Goal: Task Accomplishment & Management: Manage account settings

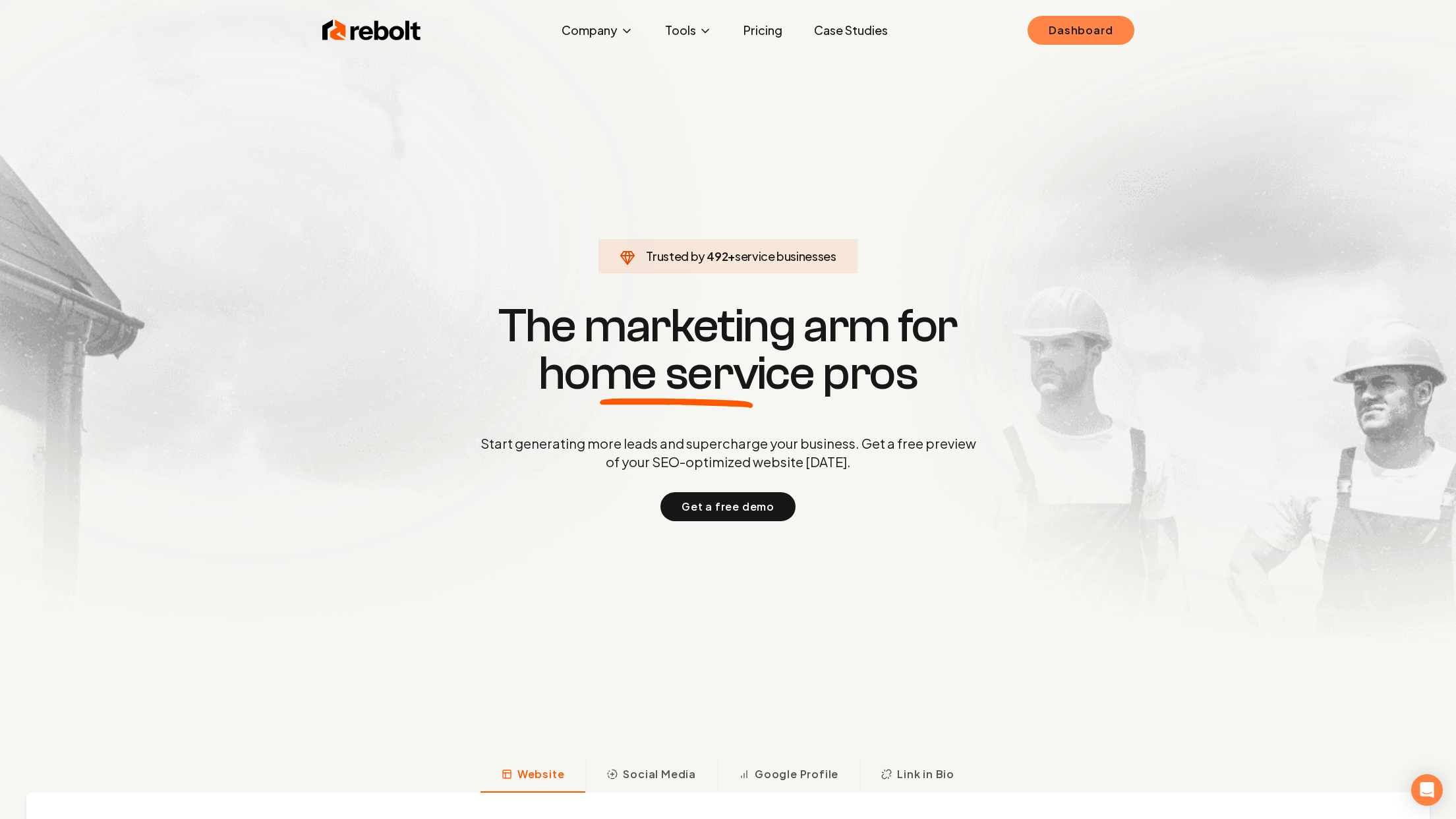
click at [1056, 25] on link "Dashboard" at bounding box center [1080, 30] width 106 height 29
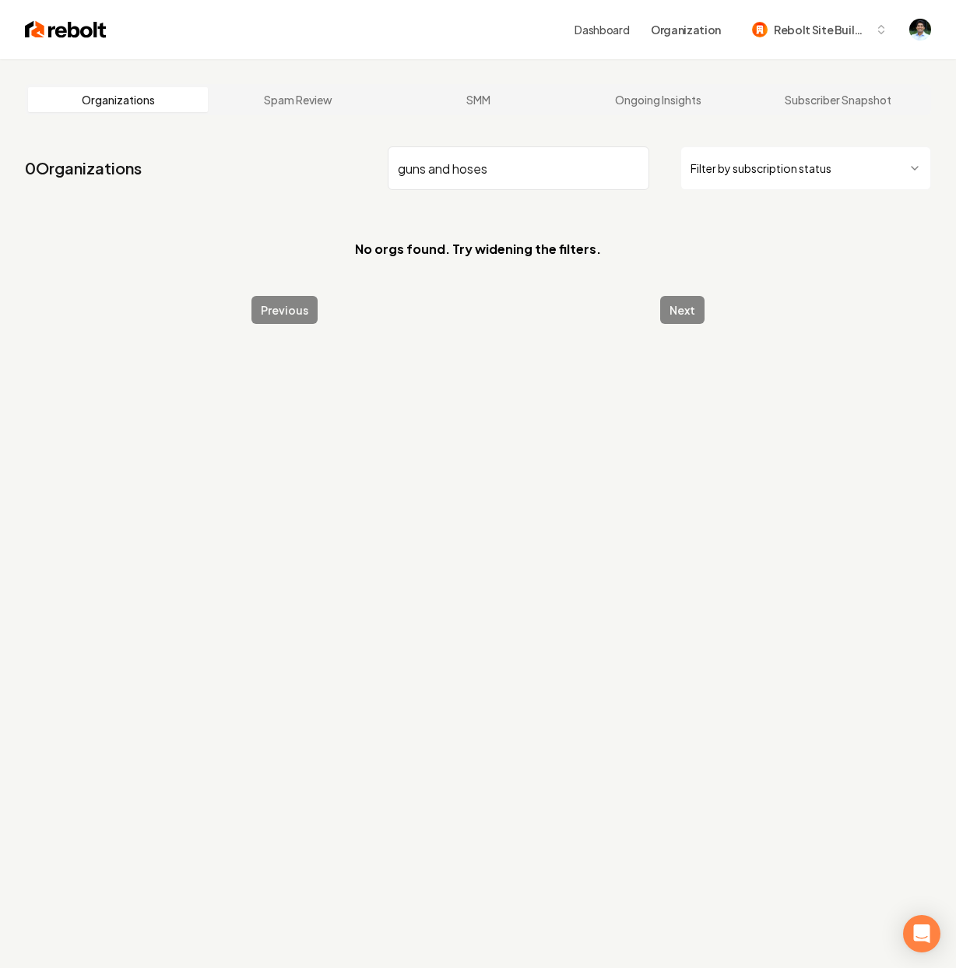
click at [440, 166] on input "guns and hoses" at bounding box center [519, 168] width 262 height 44
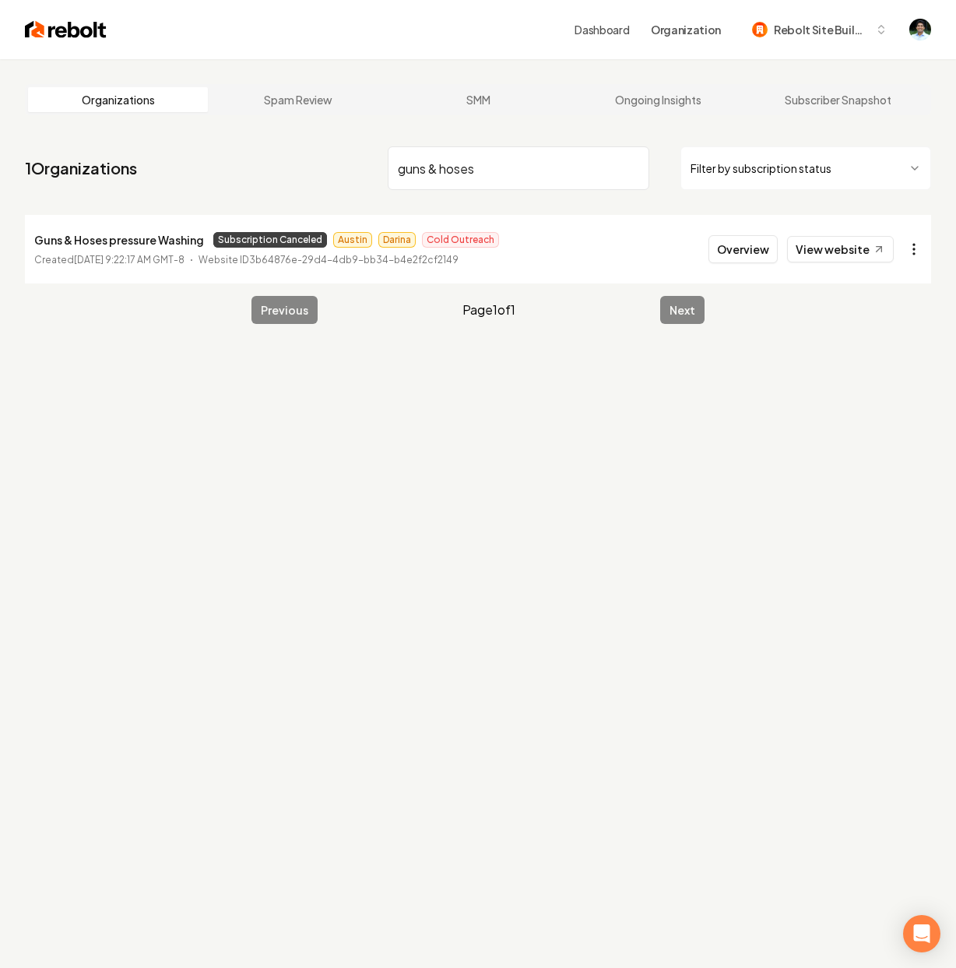
type input "guns & hoses"
click at [920, 249] on html "Dashboard Organization Rebolt Site Builder Organizations Spam Review SMM Ongoin…" at bounding box center [478, 484] width 956 height 968
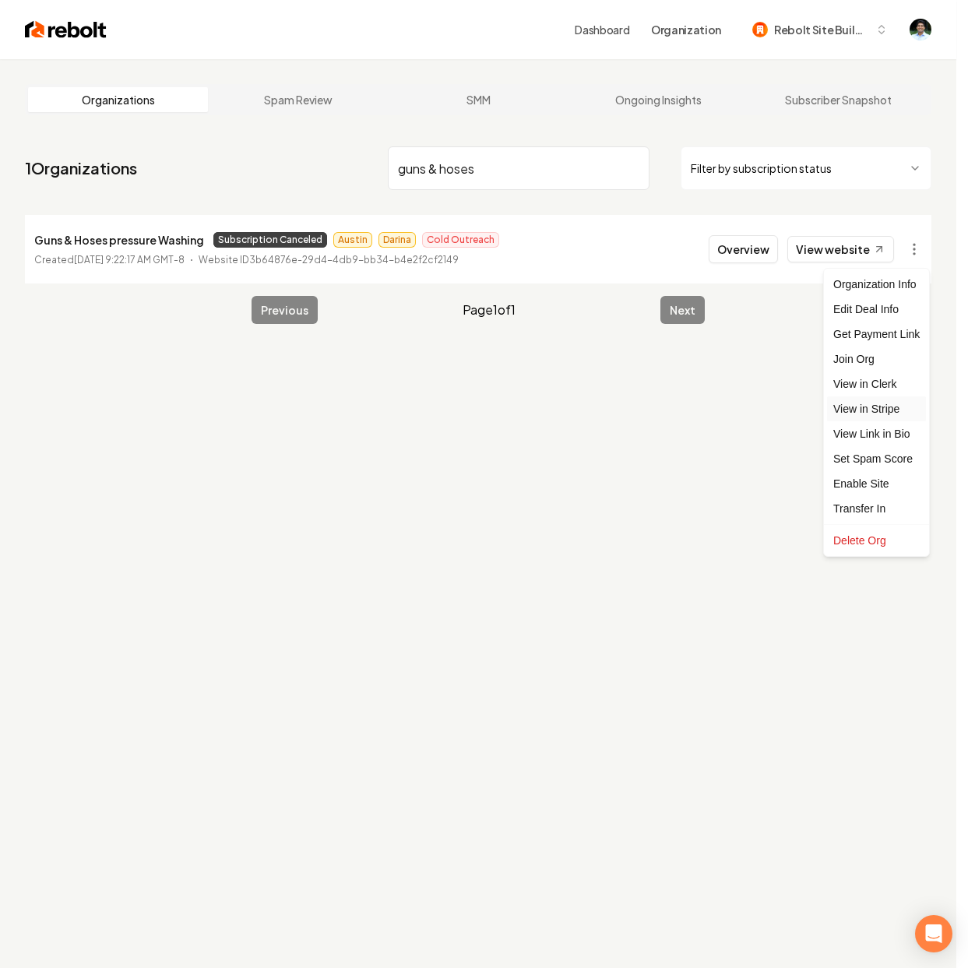
click at [862, 407] on link "View in Stripe" at bounding box center [876, 408] width 99 height 25
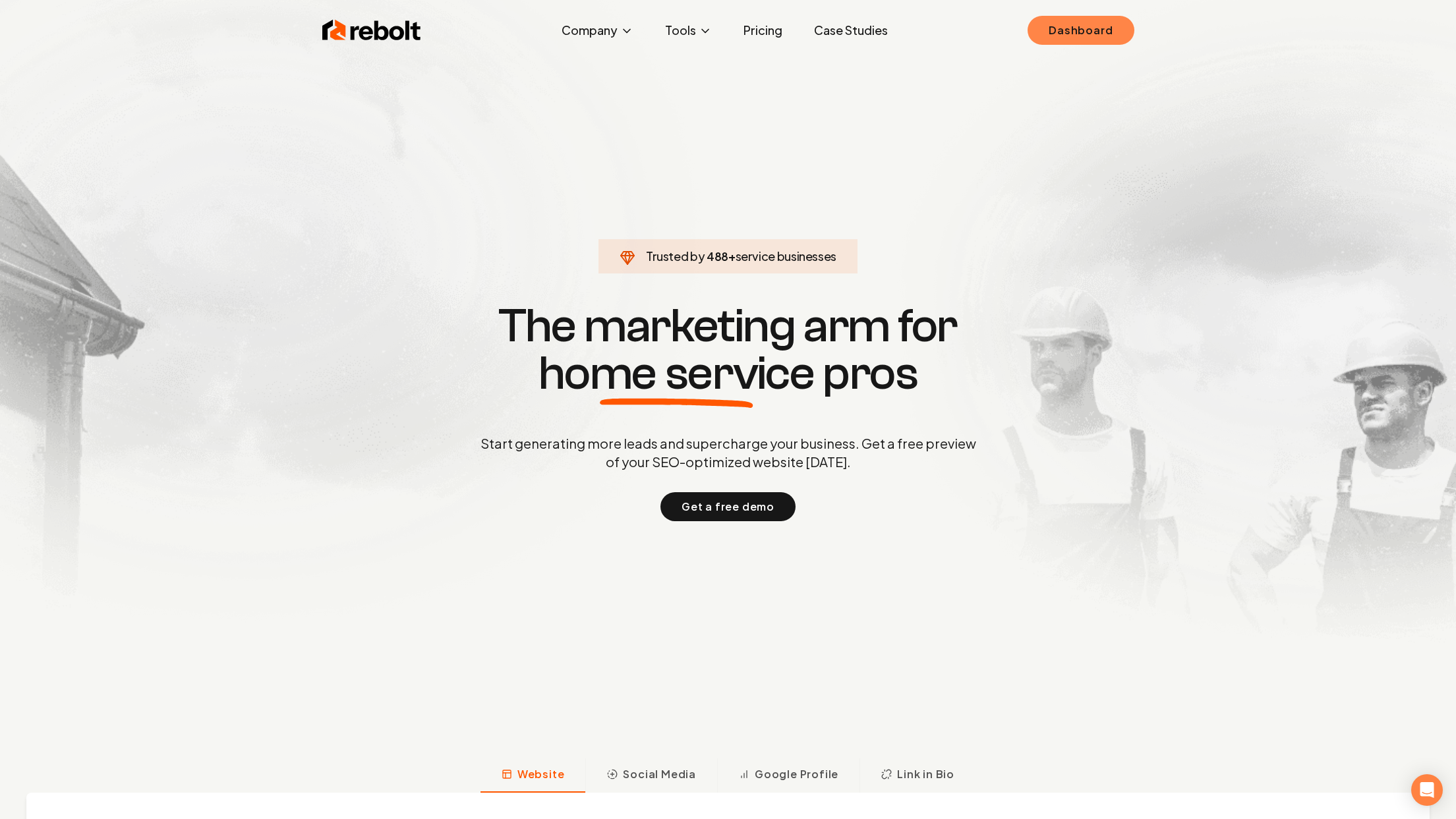
click at [1089, 24] on link "Dashboard" at bounding box center [1080, 30] width 106 height 29
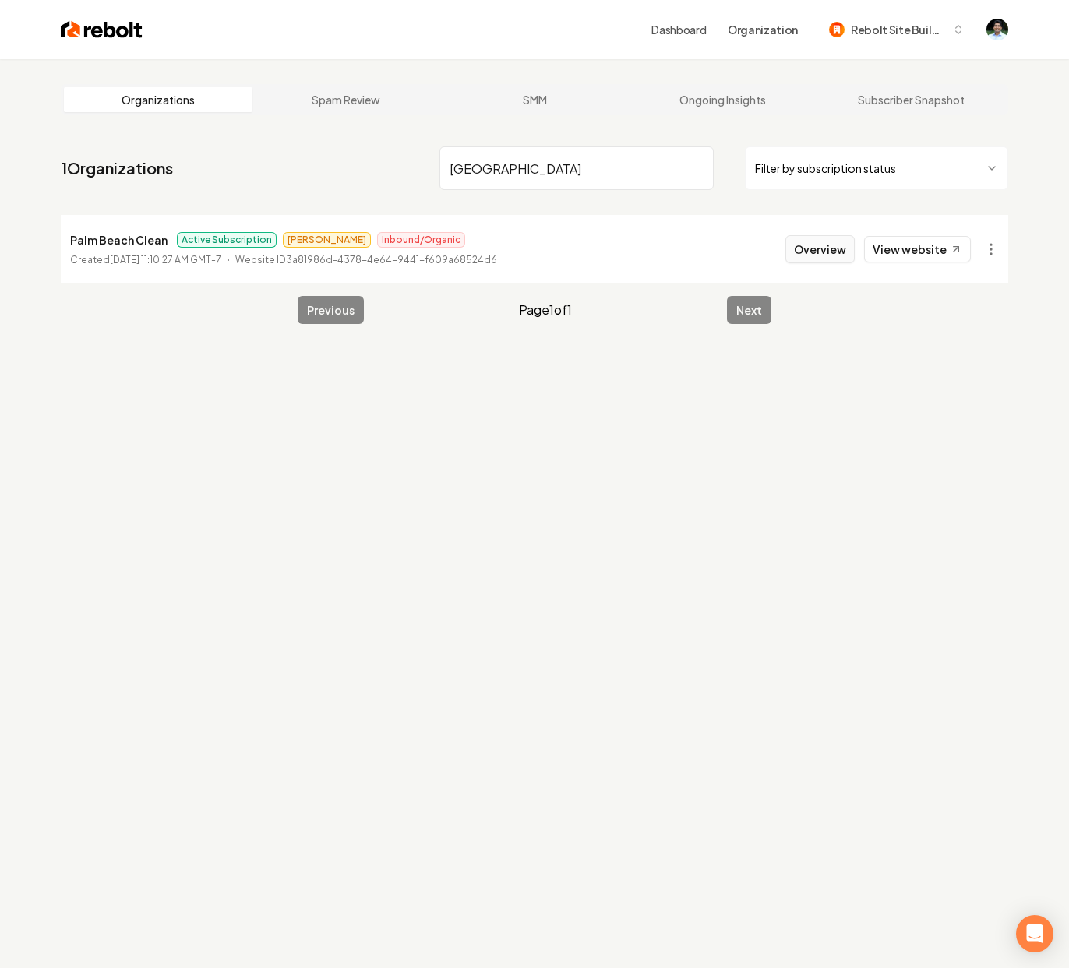
type input "[GEOGRAPHIC_DATA]"
click at [818, 245] on button "Overview" at bounding box center [819, 249] width 69 height 28
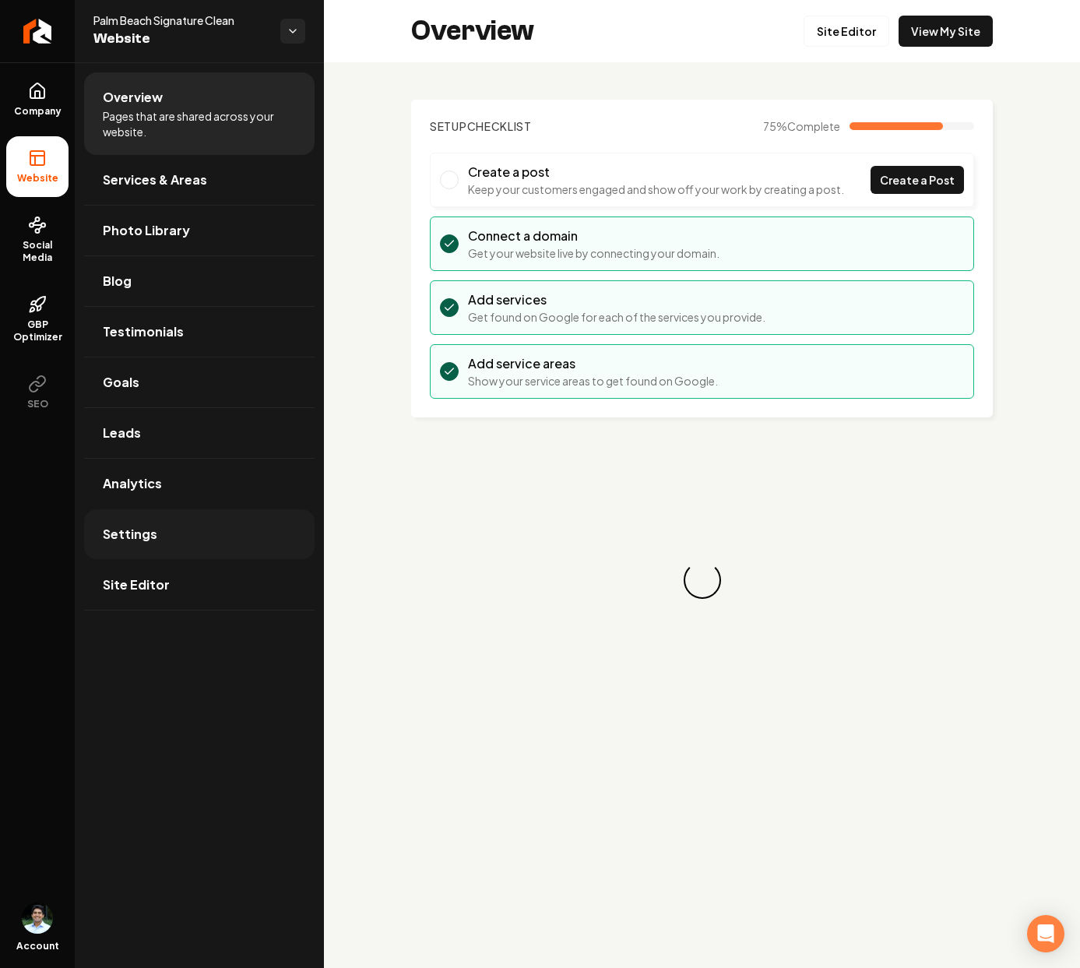
click at [164, 535] on link "Settings" at bounding box center [199, 534] width 231 height 50
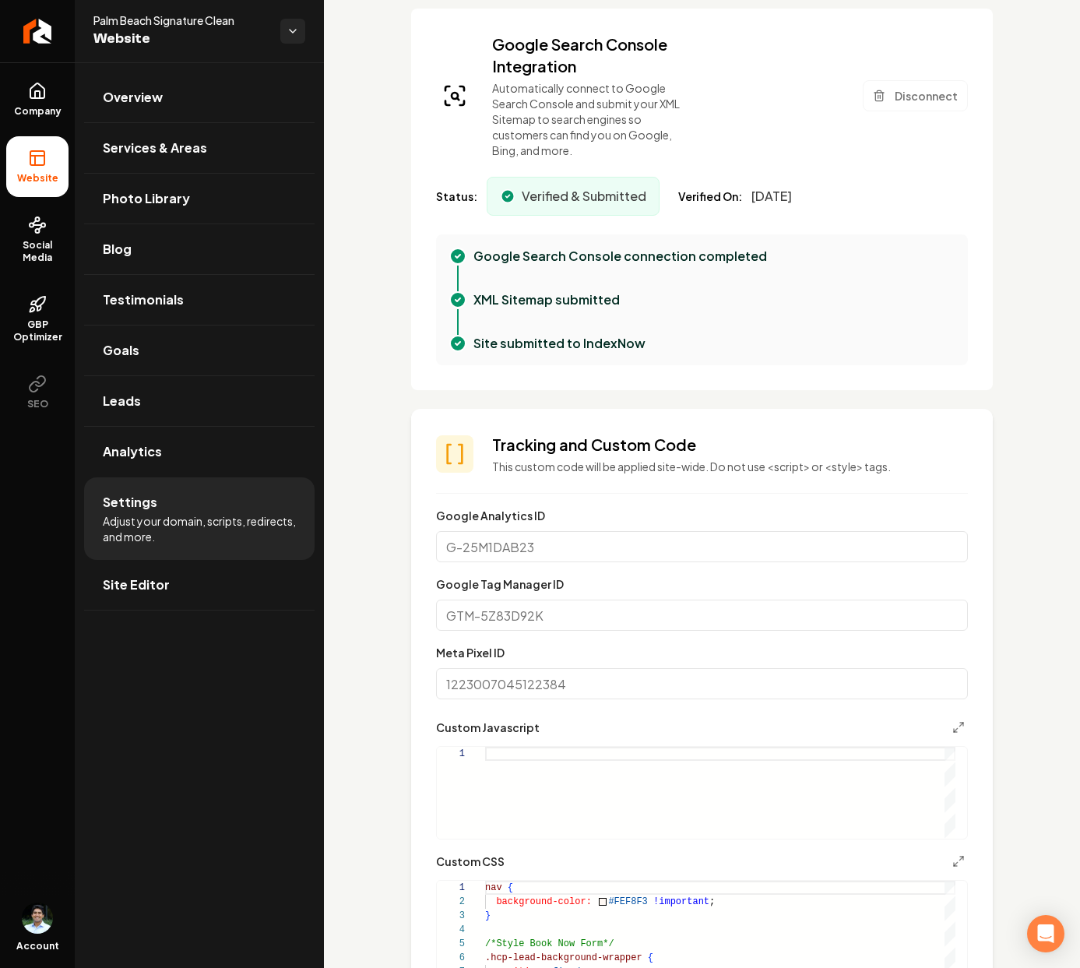
scroll to position [612, 0]
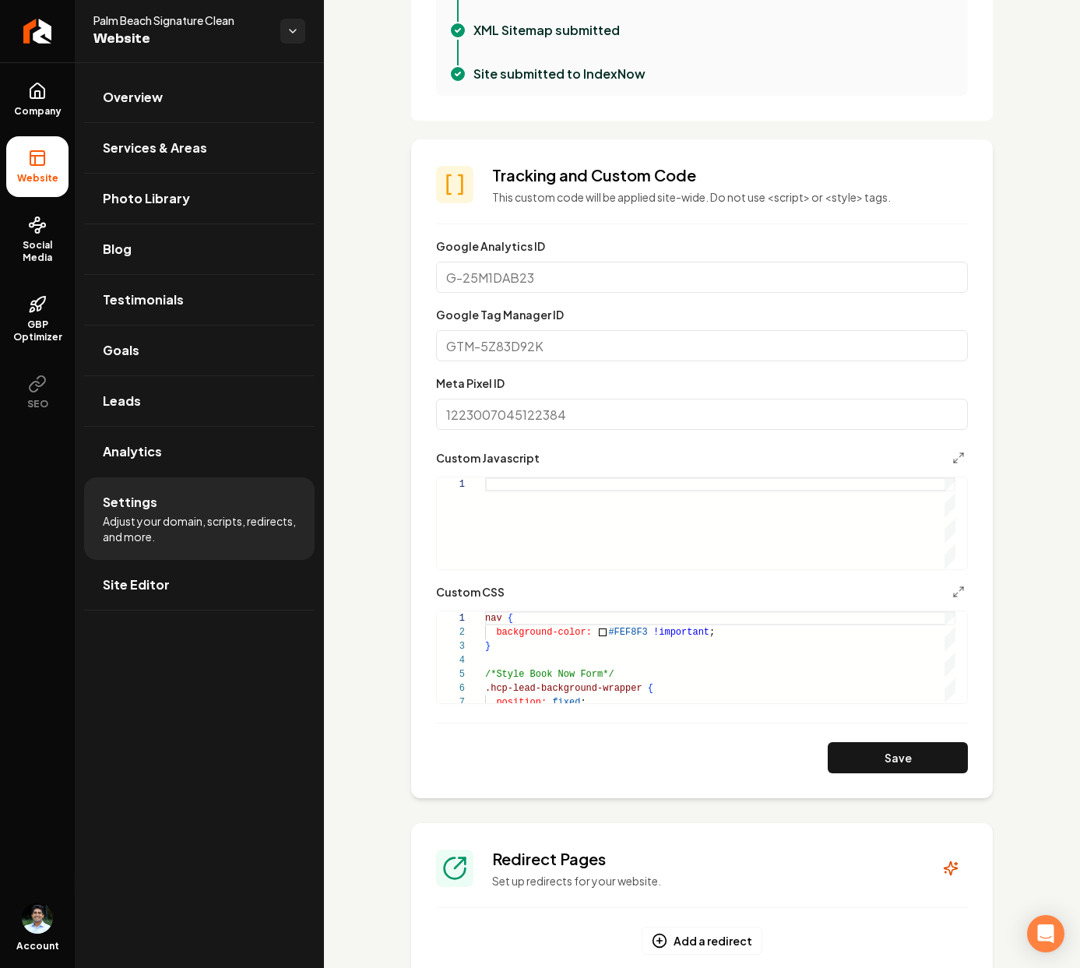
click at [545, 486] on div "Main content area" at bounding box center [720, 523] width 470 height 92
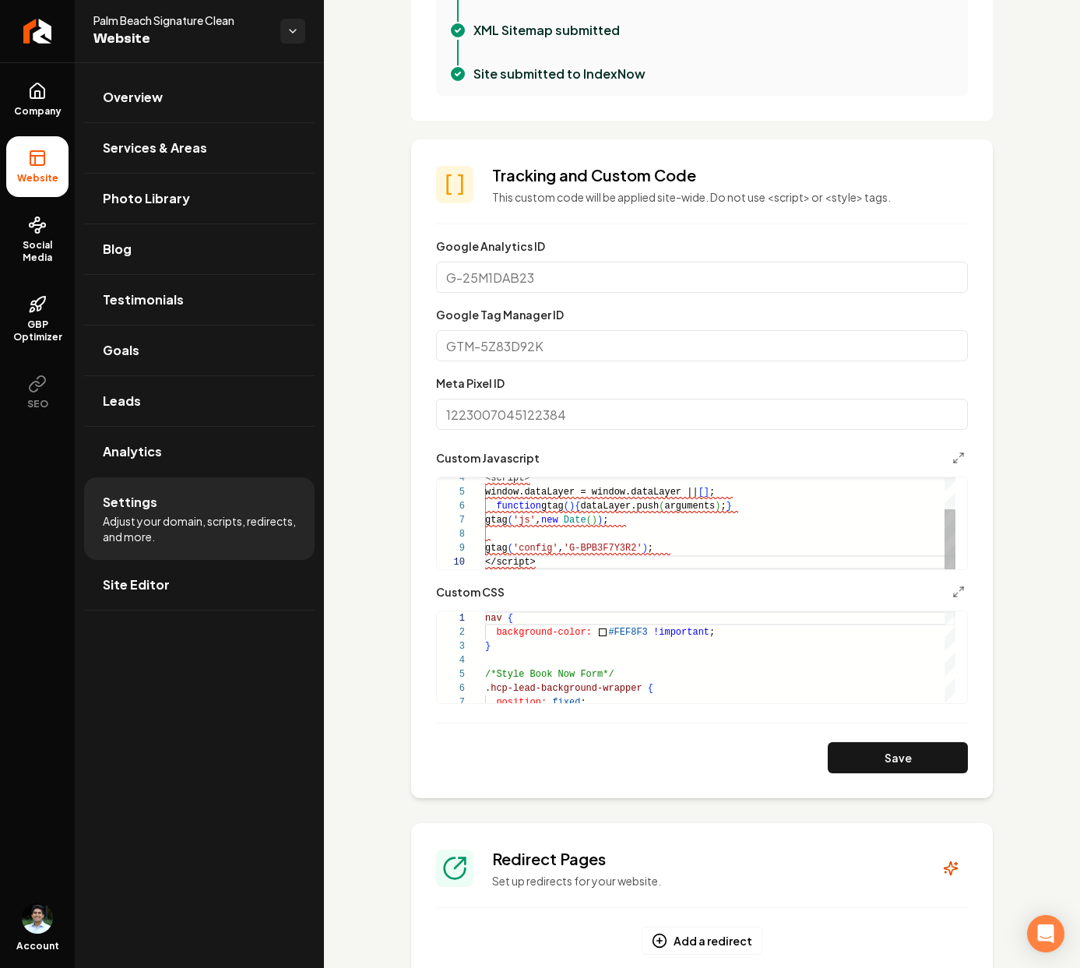
scroll to position [408, 0]
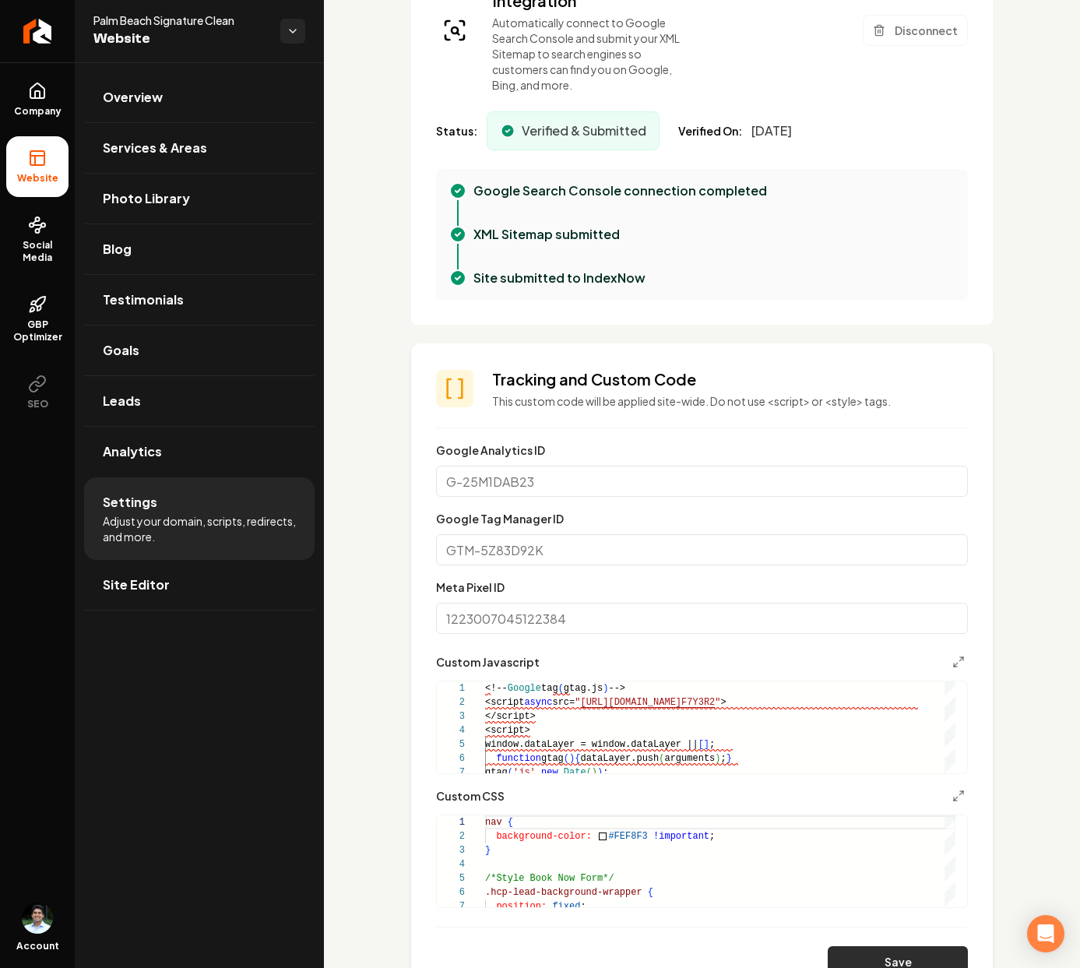
click at [893, 952] on button "Save" at bounding box center [898, 961] width 140 height 31
type textarea "**********"
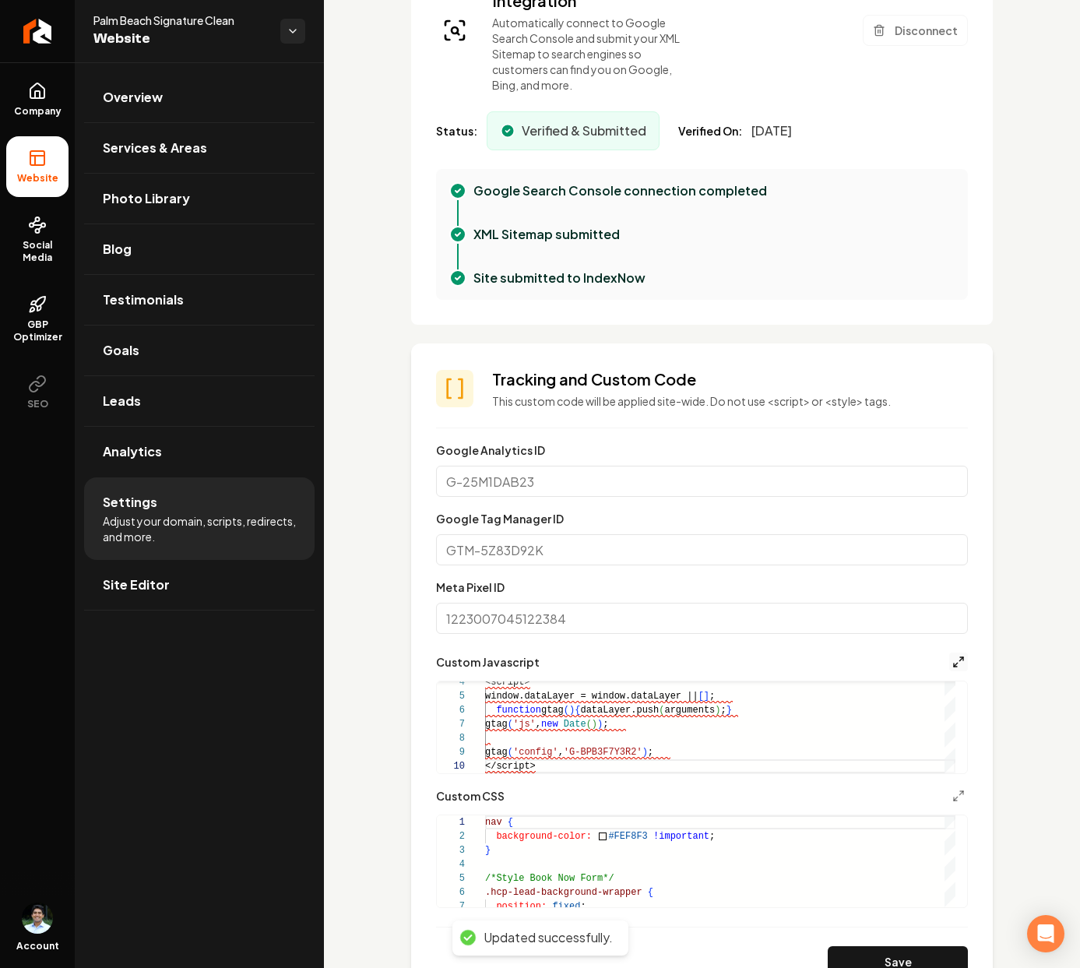
click at [952, 657] on icon "Main content area" at bounding box center [958, 662] width 12 height 12
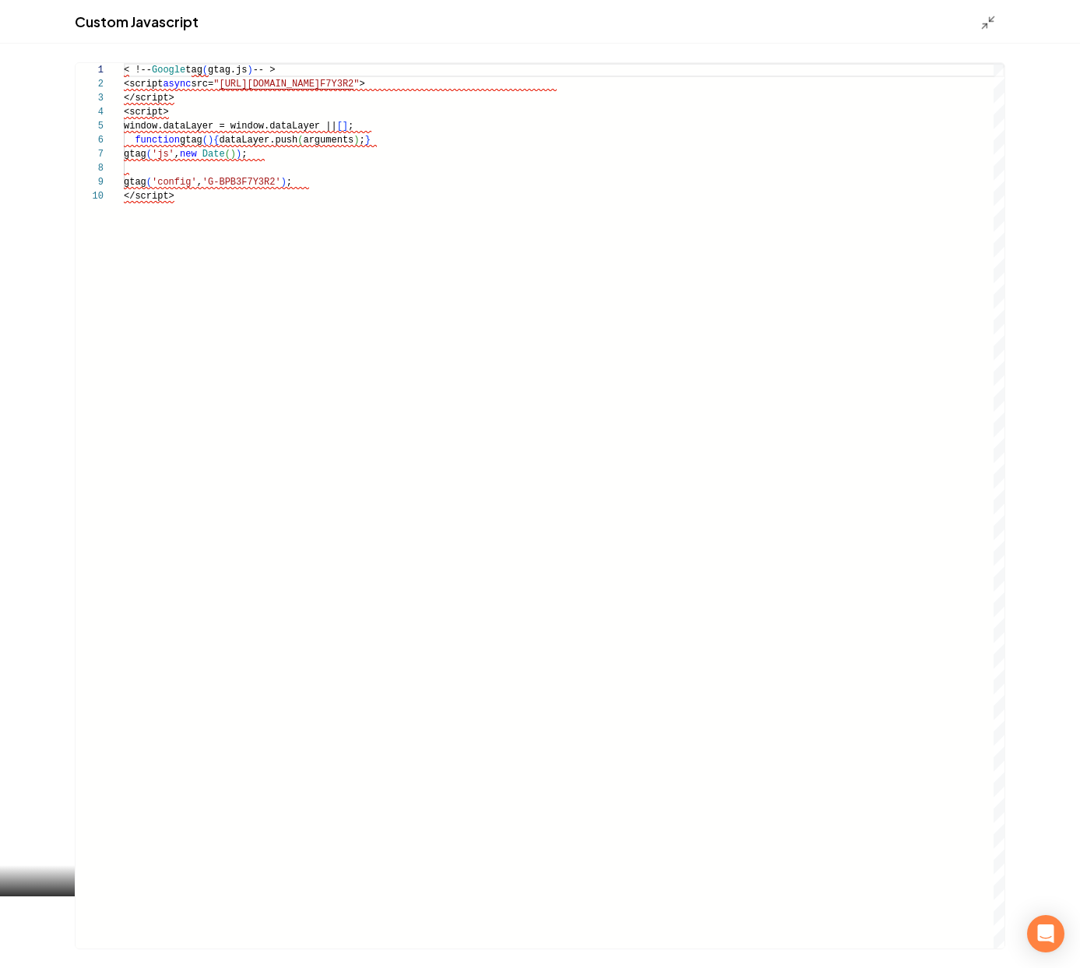
scroll to position [126, 51]
click at [253, 221] on div "< !-- Google tag ( gtag.js ) -- > <script async src= " [URL][DOMAIN_NAME] F7Y3R…" at bounding box center [564, 506] width 881 height 886
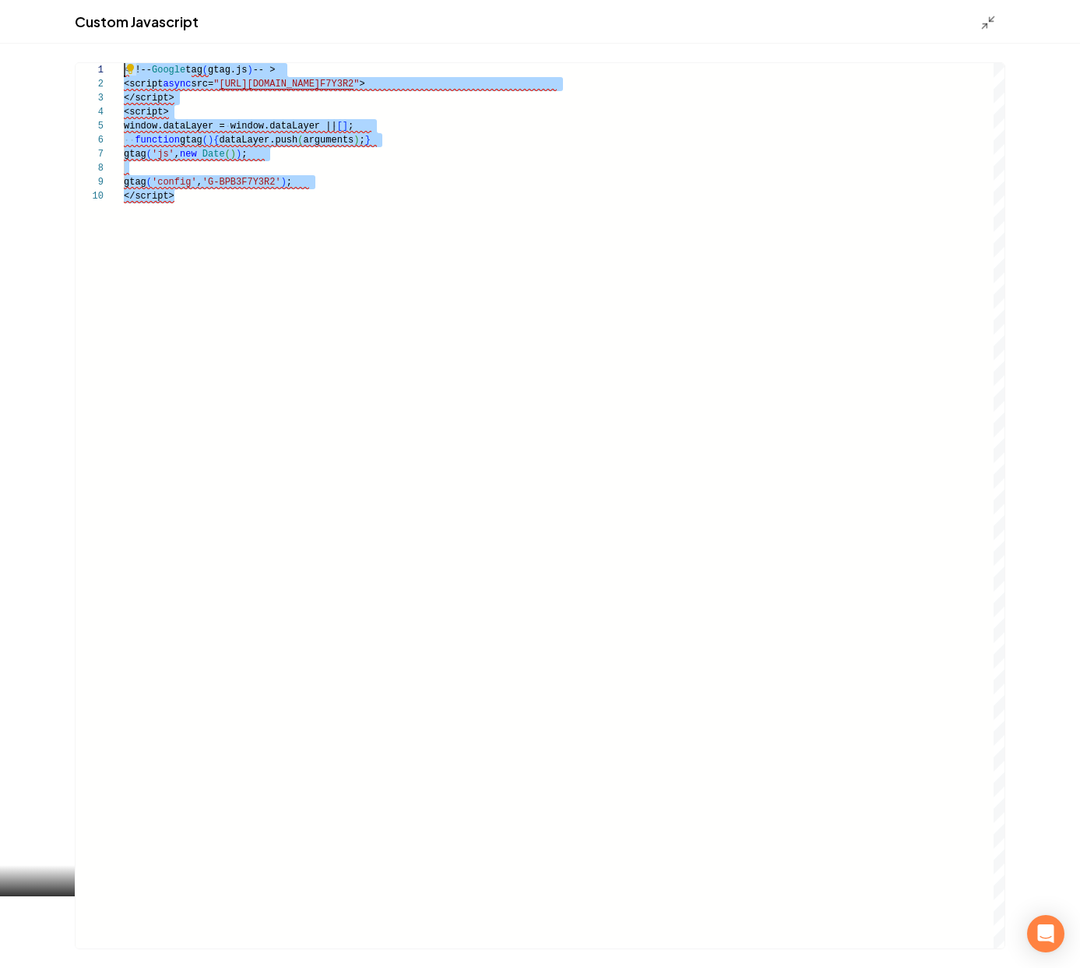
scroll to position [0, 0]
drag, startPoint x: 190, startPoint y: 207, endPoint x: 104, endPoint y: 73, distance: 159.4
click at [124, 73] on div "< !-- Google tag ( gtag.js ) -- > <script async src= " [URL][DOMAIN_NAME] F7Y3R…" at bounding box center [564, 506] width 881 height 886
click at [257, 76] on div "< !-- Google tag ( gtag.js ) -- > <script async src= " [URL][DOMAIN_NAME] F7Y3R…" at bounding box center [564, 506] width 881 height 886
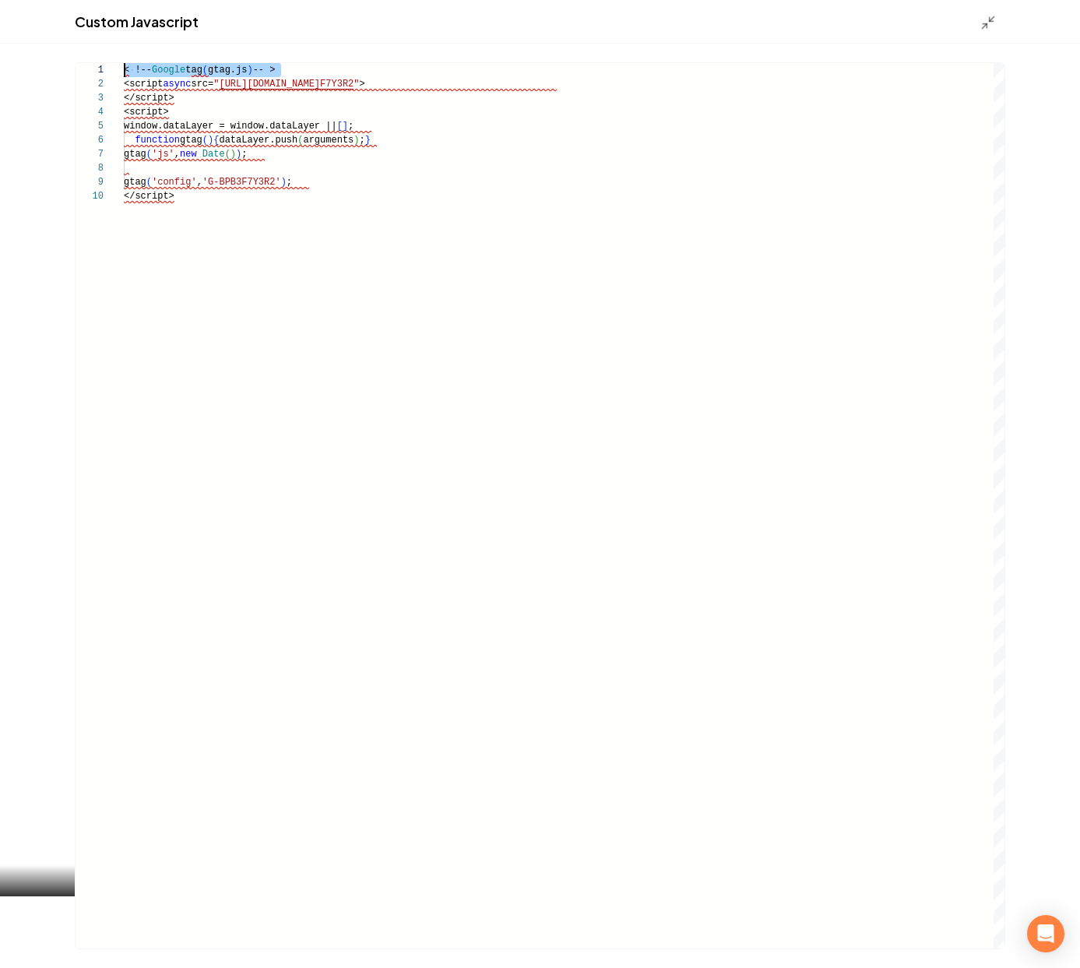
drag, startPoint x: 314, startPoint y: 72, endPoint x: 100, endPoint y: 69, distance: 214.2
click at [124, 69] on div "< !-- Google tag ( gtag.js ) -- > <script async src= " [URL][DOMAIN_NAME] F7Y3R…" at bounding box center [564, 506] width 881 height 886
click at [270, 199] on div "<script async src= " [URL][DOMAIN_NAME] F7Y3R2 " > </script> <script> window.da…" at bounding box center [564, 506] width 881 height 886
type textarea "**********"
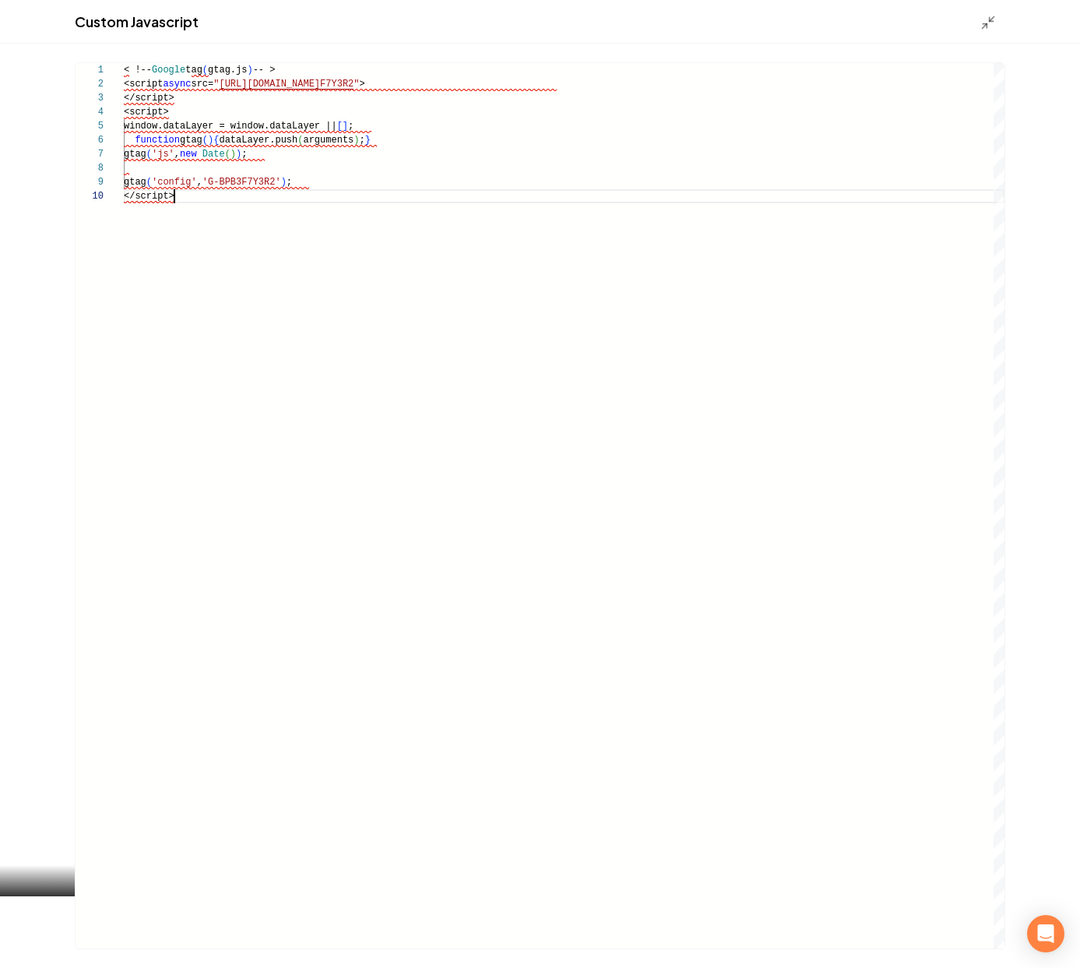
scroll to position [126, 51]
click at [407, 241] on div "< !-- Google tag ( gtag.js ) -- > <script async src= " [URL][DOMAIN_NAME] F7Y3R…" at bounding box center [564, 506] width 881 height 886
click at [995, 17] on icon "Main content area" at bounding box center [989, 23] width 16 height 16
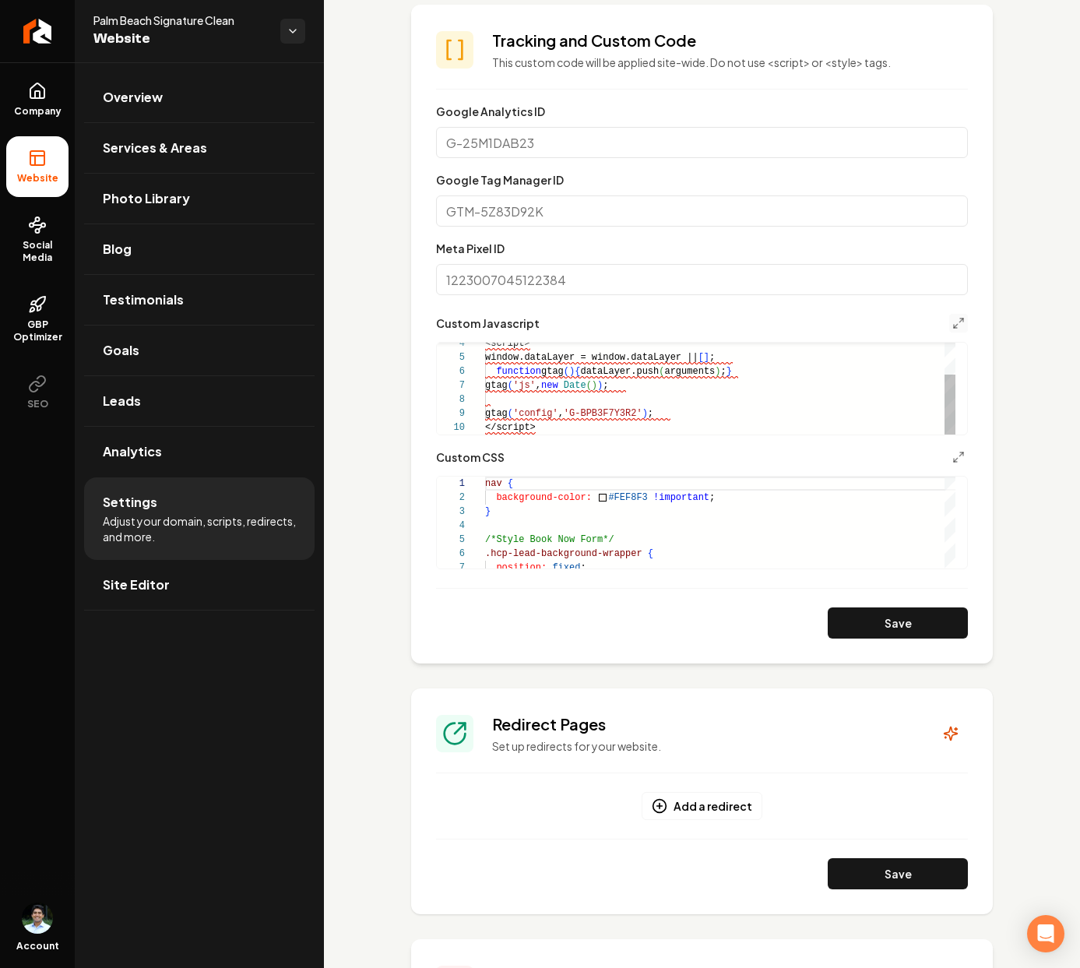
scroll to position [796, 0]
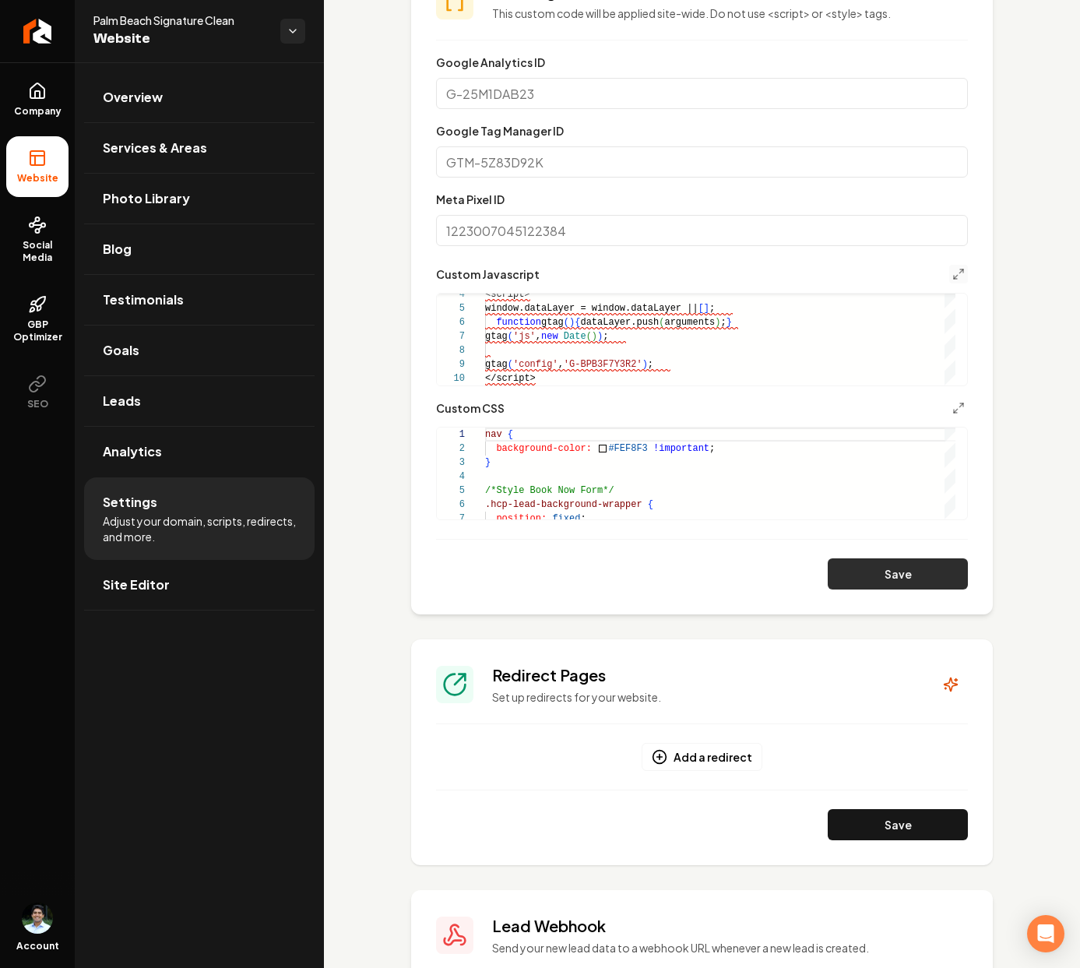
click at [853, 576] on button "Save" at bounding box center [898, 573] width 140 height 31
click at [859, 325] on div "<script> window.dataLayer = window.dataLayer || [ ] ; function gtag ( ) { dataL…" at bounding box center [720, 315] width 470 height 140
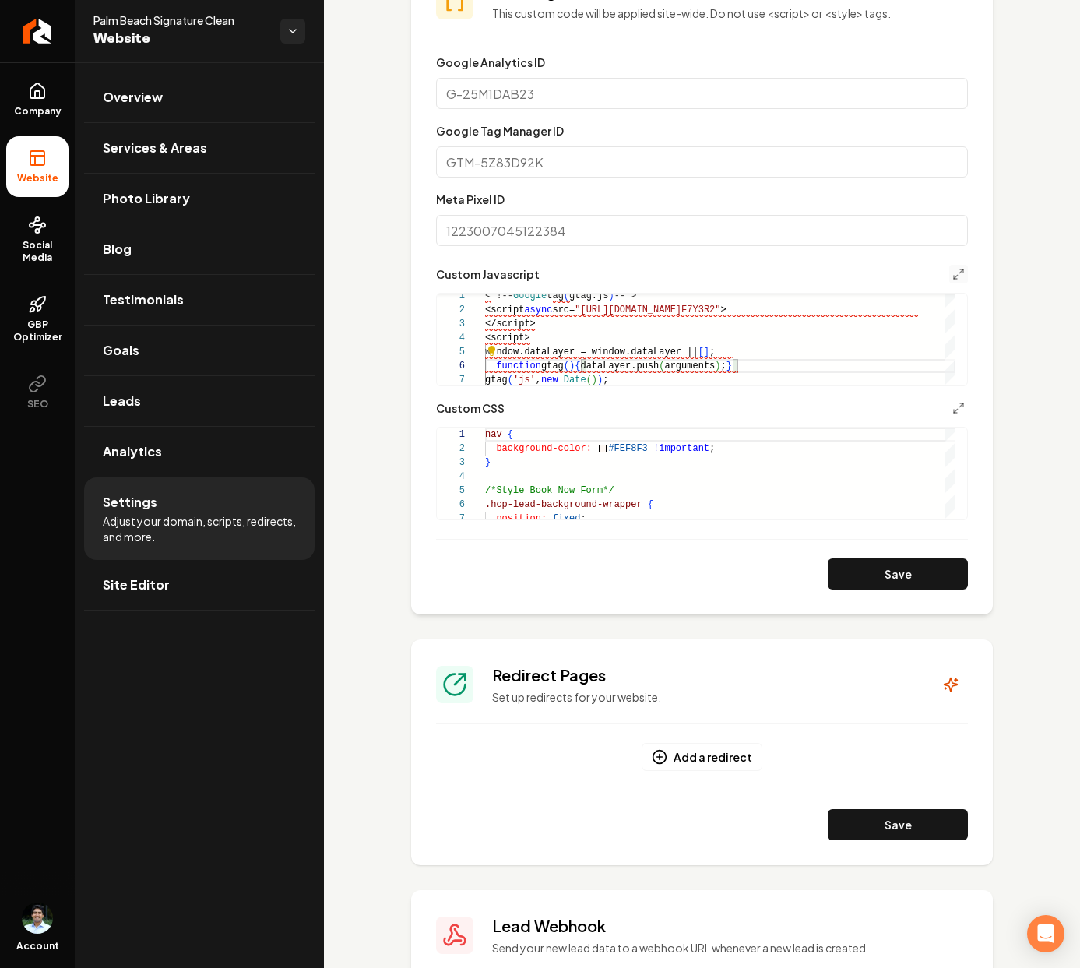
click at [949, 266] on button "Main content area" at bounding box center [958, 274] width 19 height 19
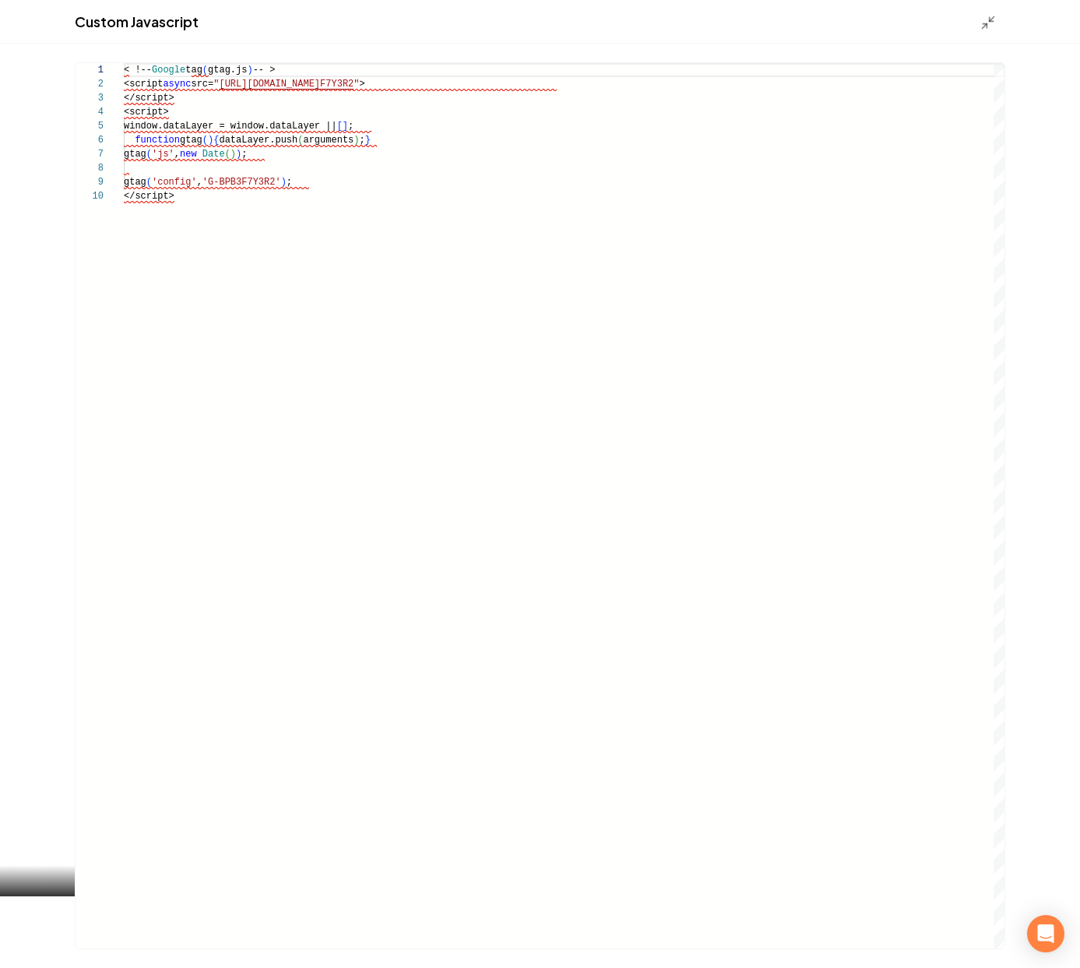
scroll to position [14, 174]
click at [298, 79] on div "< !-- Google tag ( gtag.js ) -- > <script async src= " [URL][DOMAIN_NAME] F7Y3R…" at bounding box center [564, 506] width 881 height 886
drag, startPoint x: 301, startPoint y: 72, endPoint x: 98, endPoint y: 68, distance: 202.5
click at [124, 68] on div "< !-- Google tag ( gtag.js ) -- > <script async src= " [URL][DOMAIN_NAME] F7Y3R…" at bounding box center [564, 506] width 881 height 886
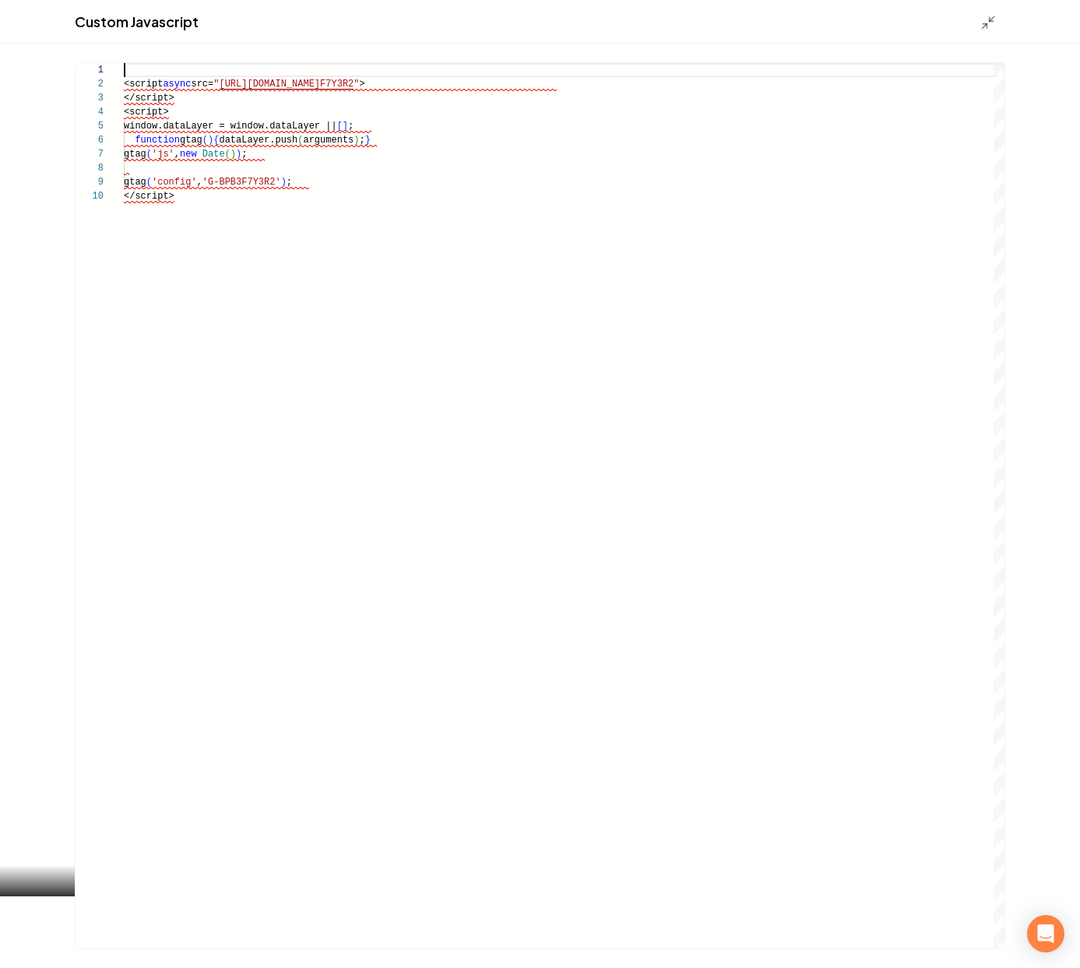
scroll to position [14, 0]
type textarea "**********"
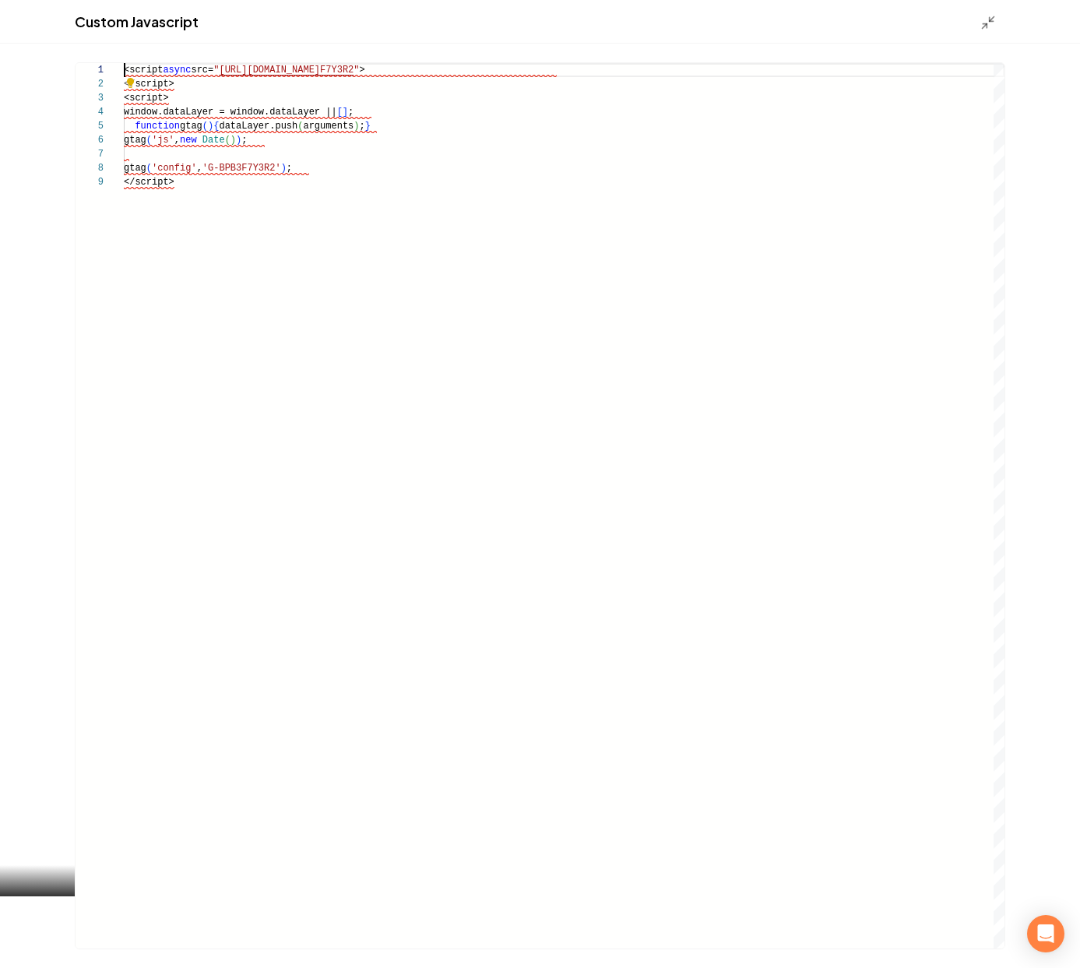
click at [503, 59] on div "**********" at bounding box center [540, 506] width 1080 height 924
click at [505, 65] on div "<script async src= " [URL][DOMAIN_NAME] F7Y3R2 " > </script> <script> window.da…" at bounding box center [564, 506] width 881 height 886
click at [983, 19] on icon "Main content area" at bounding box center [989, 23] width 16 height 16
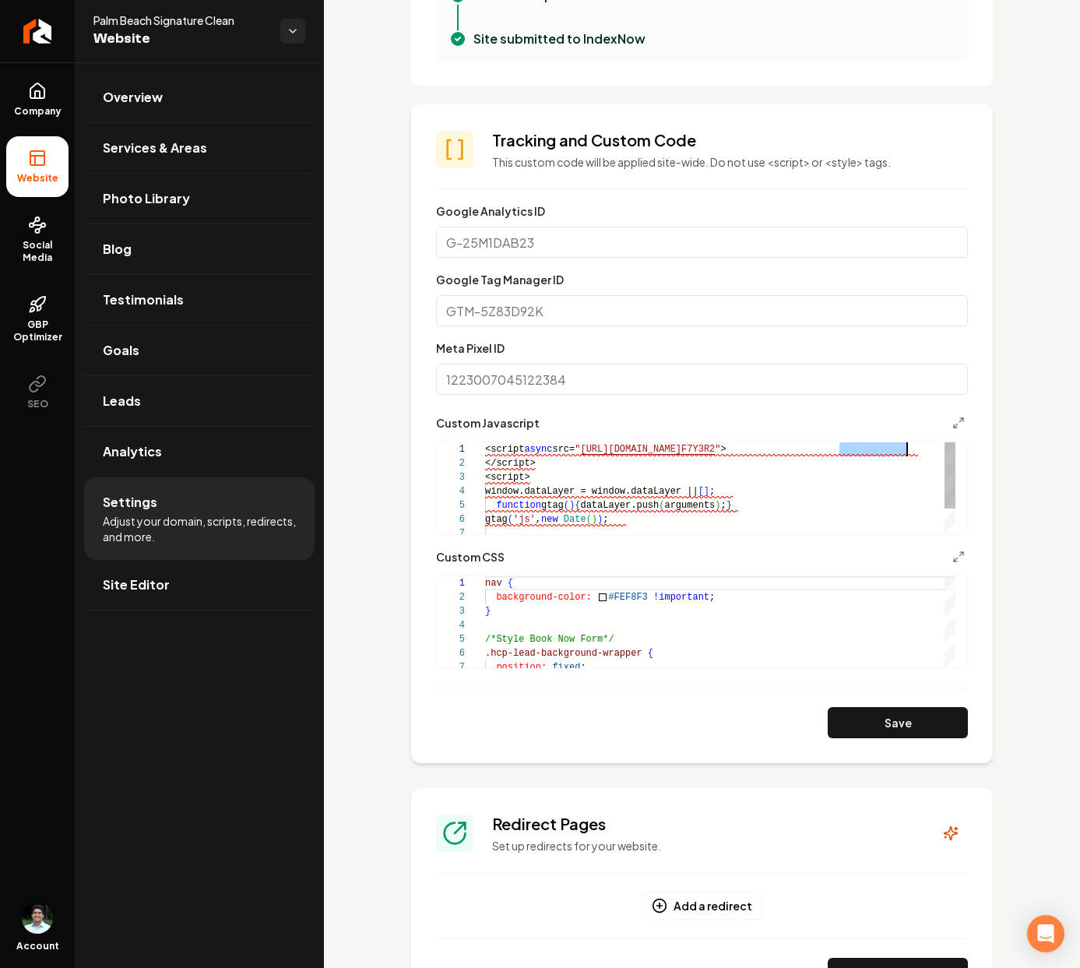
drag, startPoint x: 841, startPoint y: 447, endPoint x: 910, endPoint y: 444, distance: 68.6
click at [910, 444] on div "<script async src= " [URL][DOMAIN_NAME] F7Y3R2 " > </script> <script> window.da…" at bounding box center [720, 505] width 470 height 126
click at [560, 244] on input "Google Analytics ID" at bounding box center [702, 242] width 532 height 31
paste input "G-BPB3F7Y3R2"
type input "G-BPB3F7Y3R2"
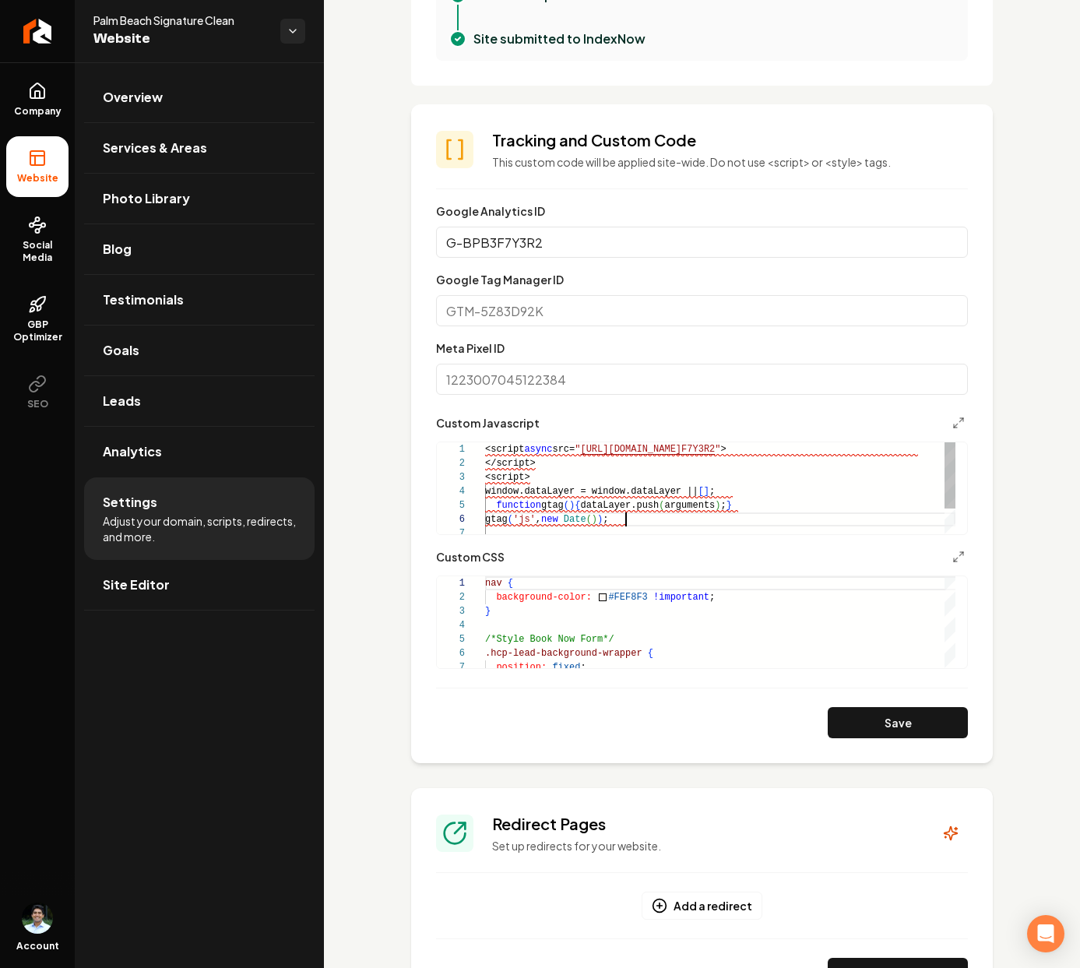
scroll to position [70, 141]
click at [756, 514] on div "<script async src= " [URL][DOMAIN_NAME] F7Y3R2 " > </script> <script> window.da…" at bounding box center [720, 505] width 470 height 126
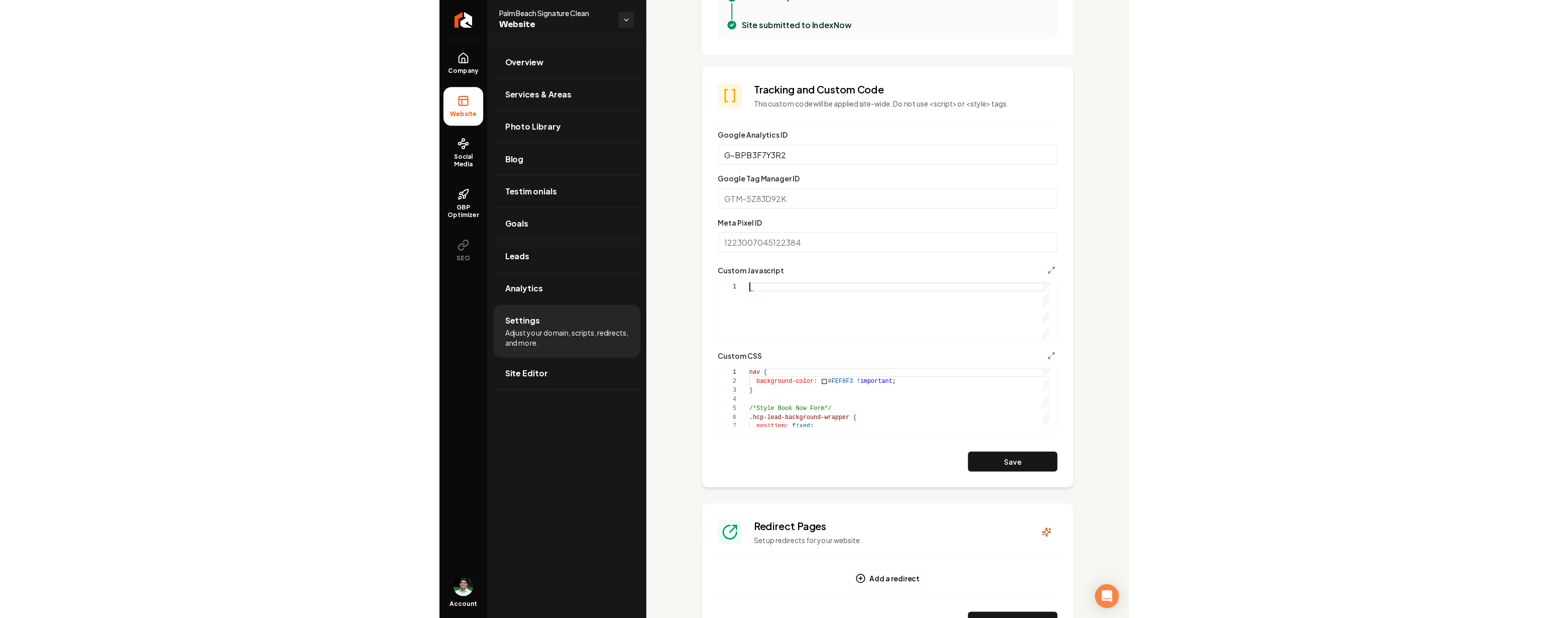
scroll to position [0, 0]
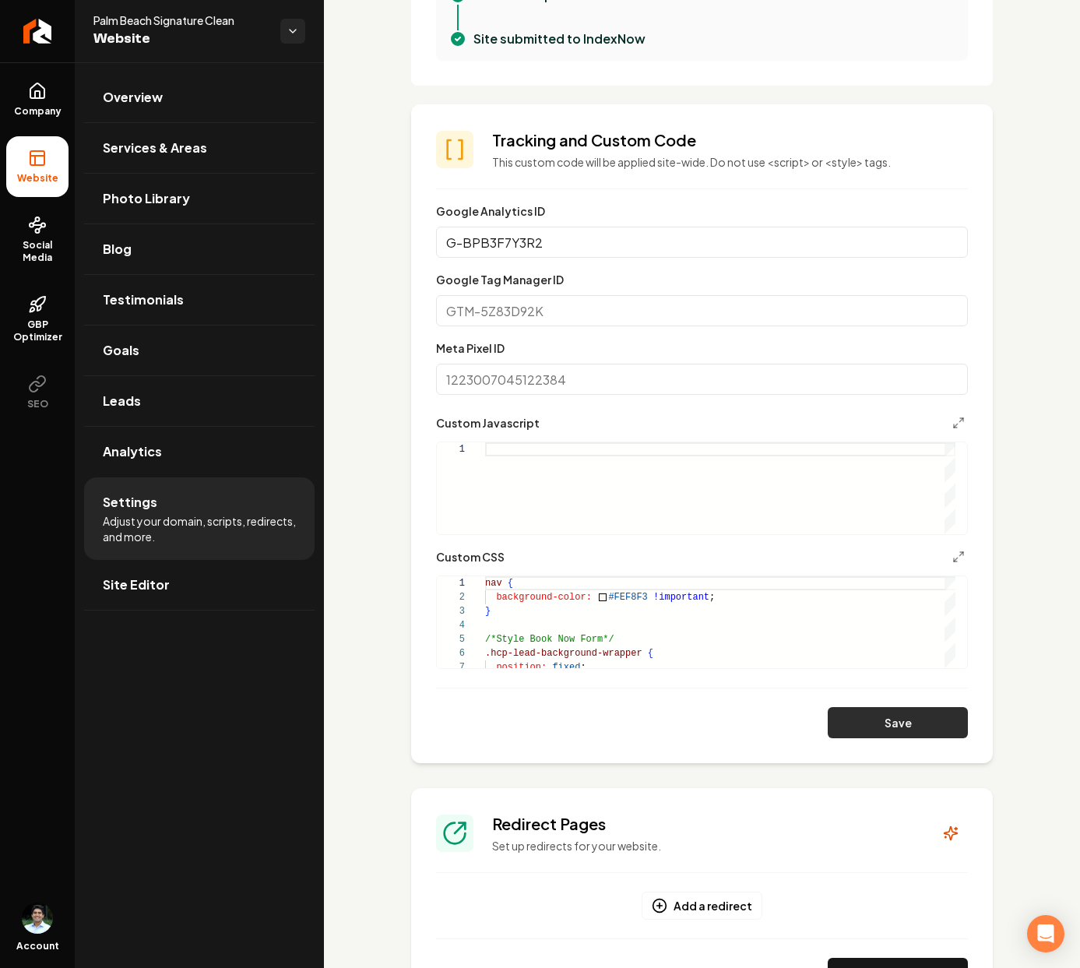
click at [847, 724] on button "Save" at bounding box center [898, 722] width 140 height 31
click at [545, 254] on input "G-BPB3F7Y3R2" at bounding box center [702, 242] width 532 height 31
click at [604, 243] on input "G-BPB3F7Y3R2" at bounding box center [702, 242] width 532 height 31
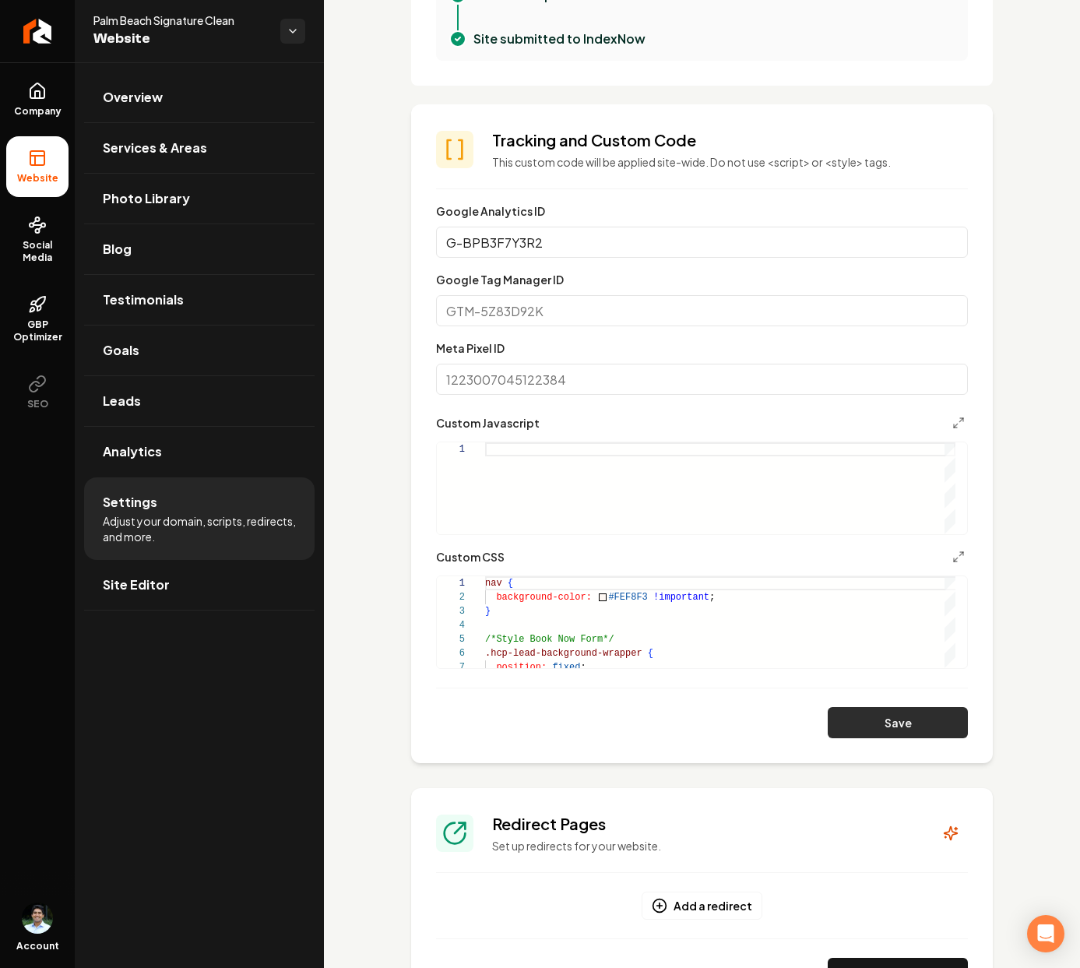
click at [896, 715] on button "Save" at bounding box center [898, 722] width 140 height 31
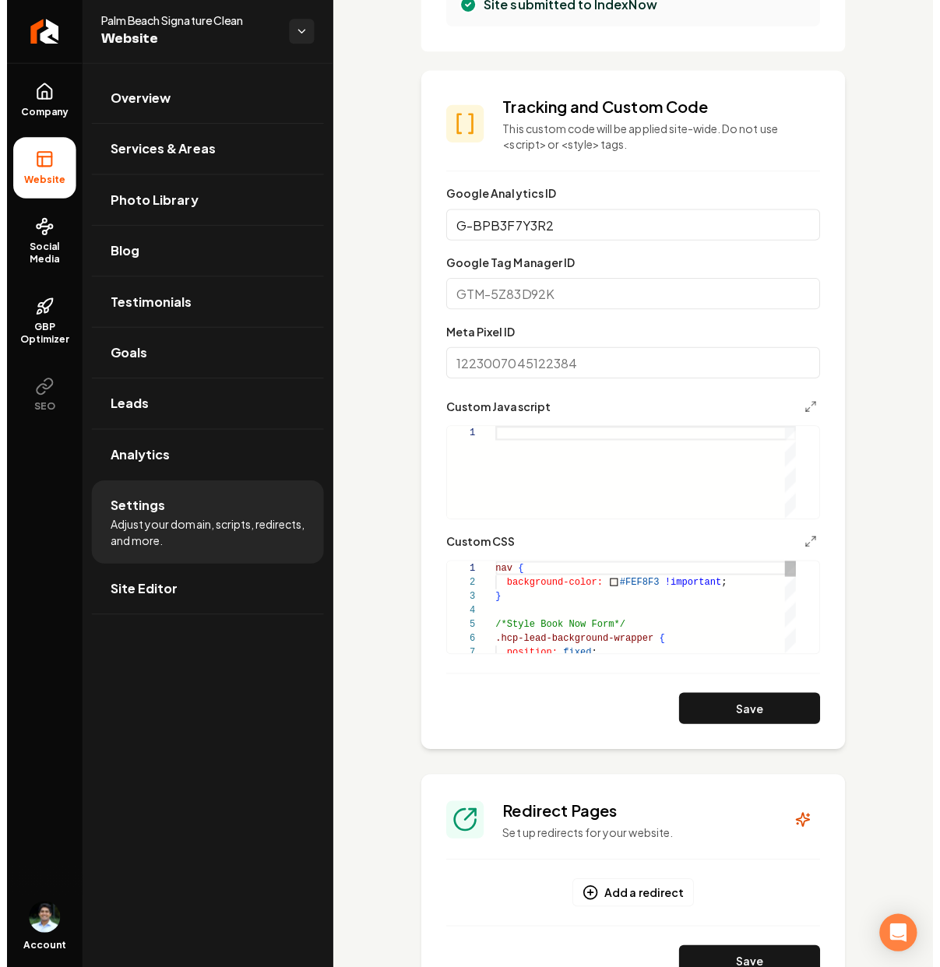
scroll to position [803, 0]
